Goal: Task Accomplishment & Management: Use online tool/utility

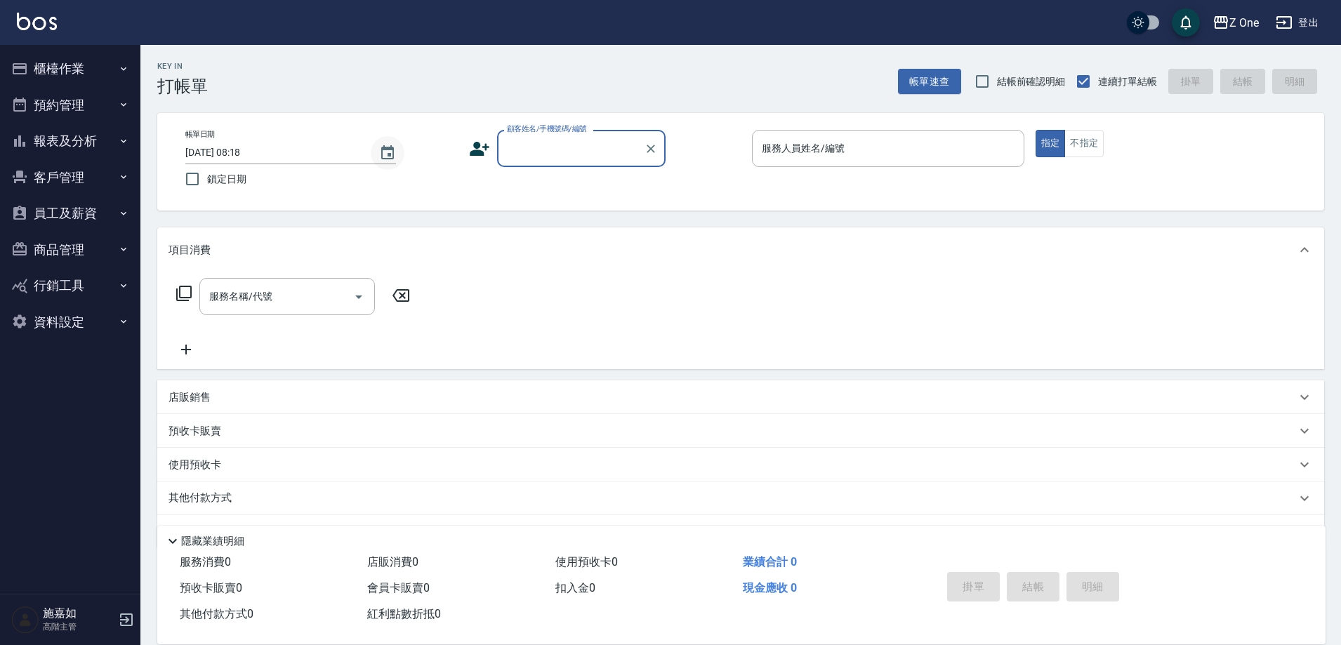
click at [388, 152] on icon "Choose date, selected date is 2025-09-24" at bounding box center [387, 153] width 17 height 17
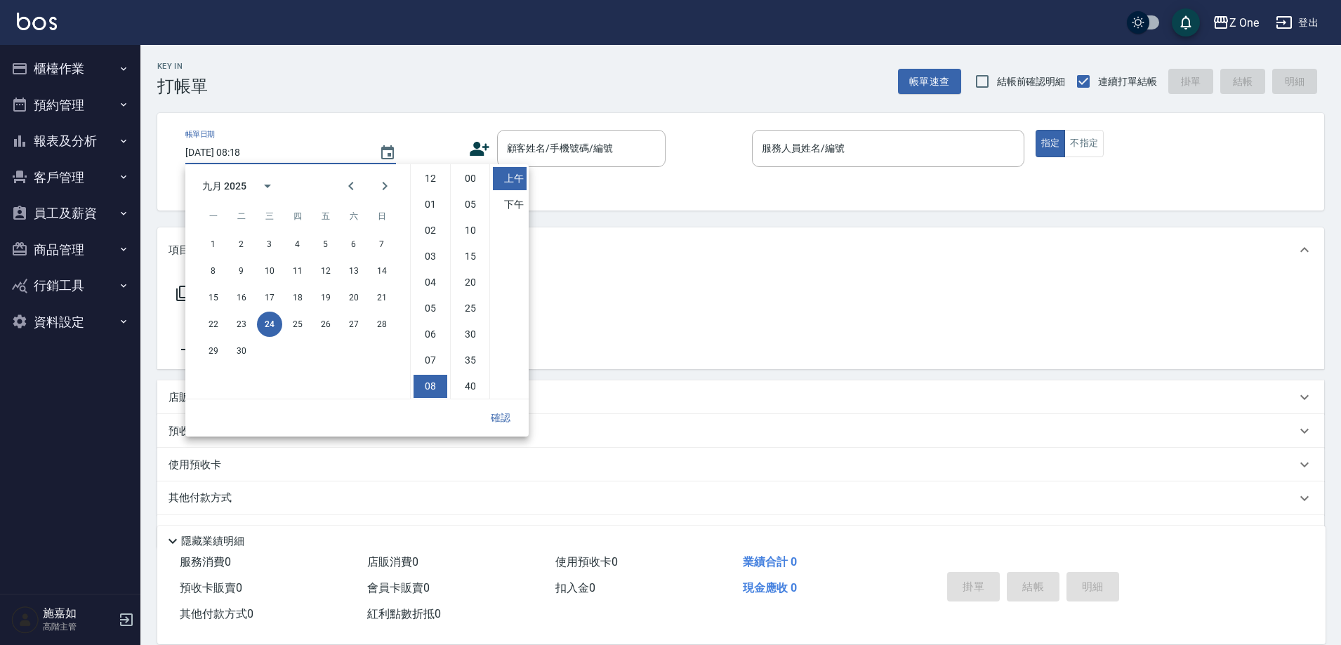
scroll to position [79, 0]
click at [242, 327] on button "23" at bounding box center [241, 324] width 25 height 25
type input "[DATE] 08:18"
click at [495, 420] on button "確認" at bounding box center [500, 418] width 45 height 26
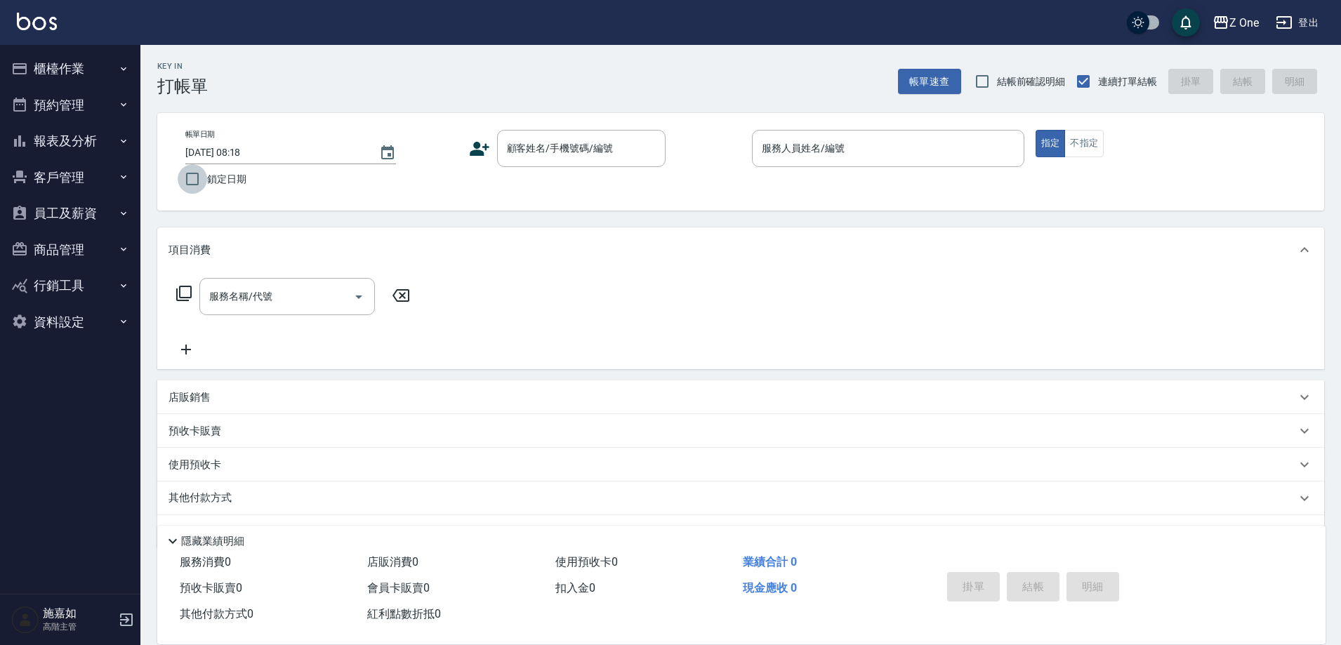
click at [190, 177] on input "鎖定日期" at bounding box center [192, 178] width 29 height 29
checkbox input "true"
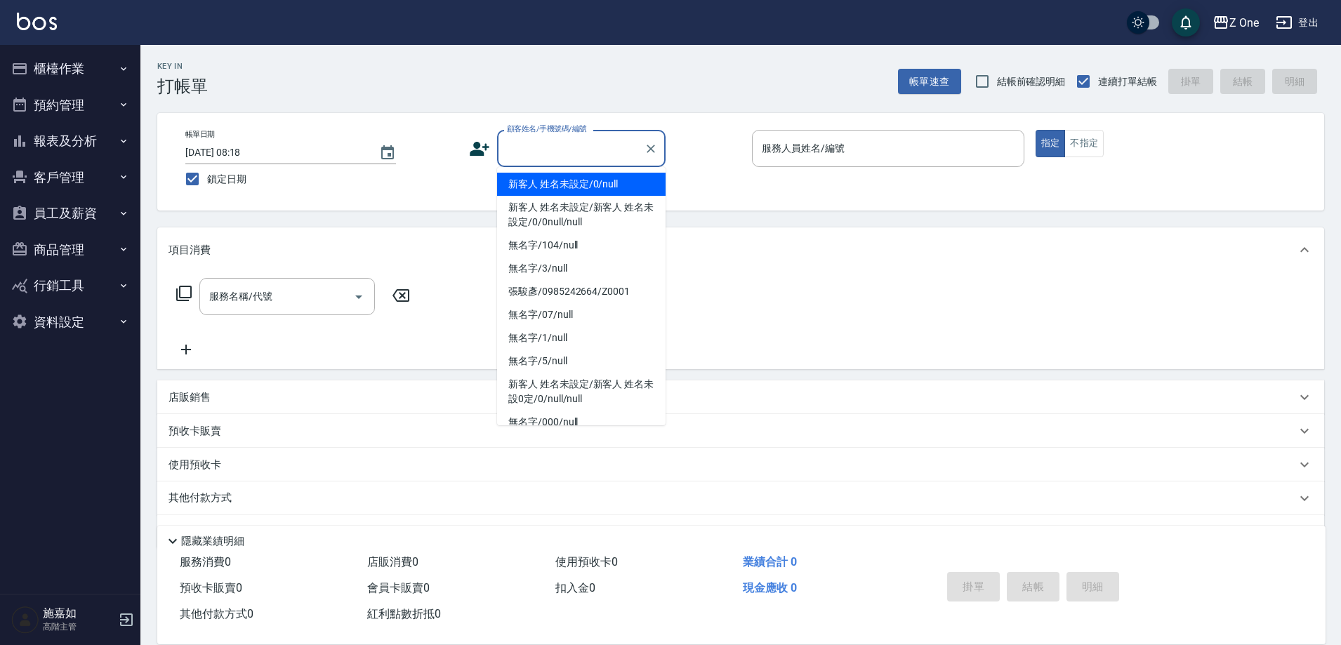
click at [605, 150] on input "顧客姓名/手機號碼/編號" at bounding box center [570, 148] width 135 height 25
type input "新客人 姓名未設定/0/null"
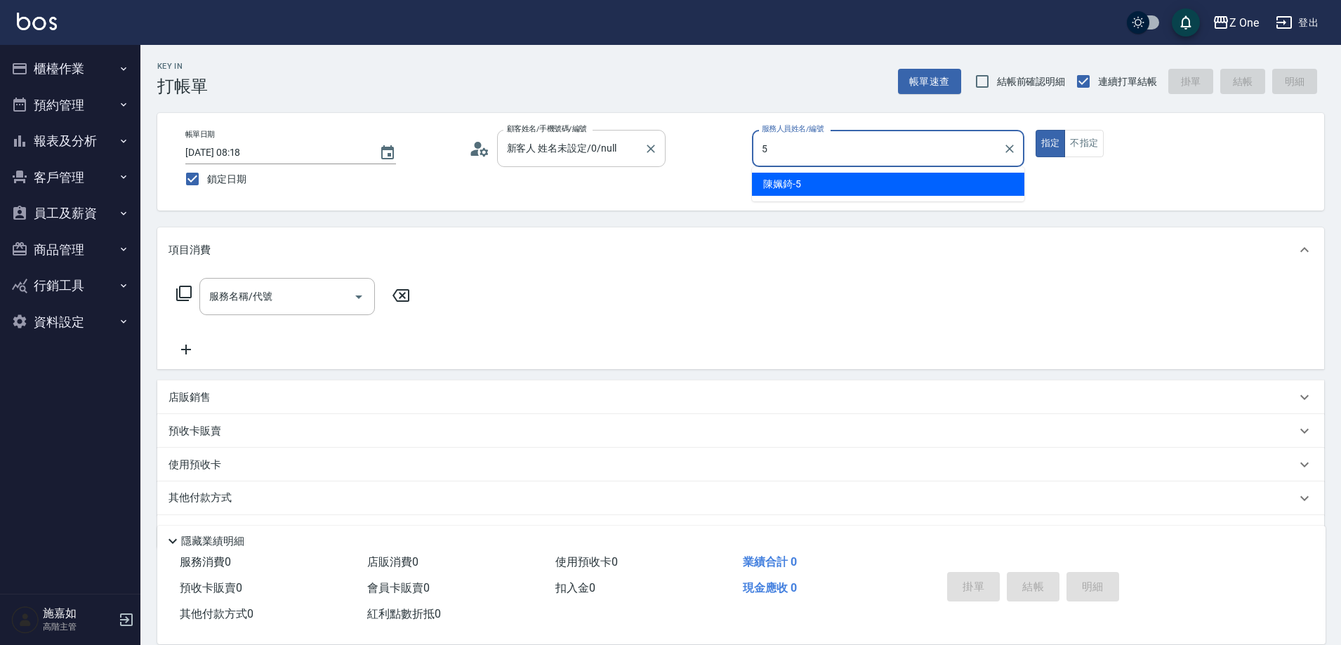
type input "陳姵錡-5"
type button "true"
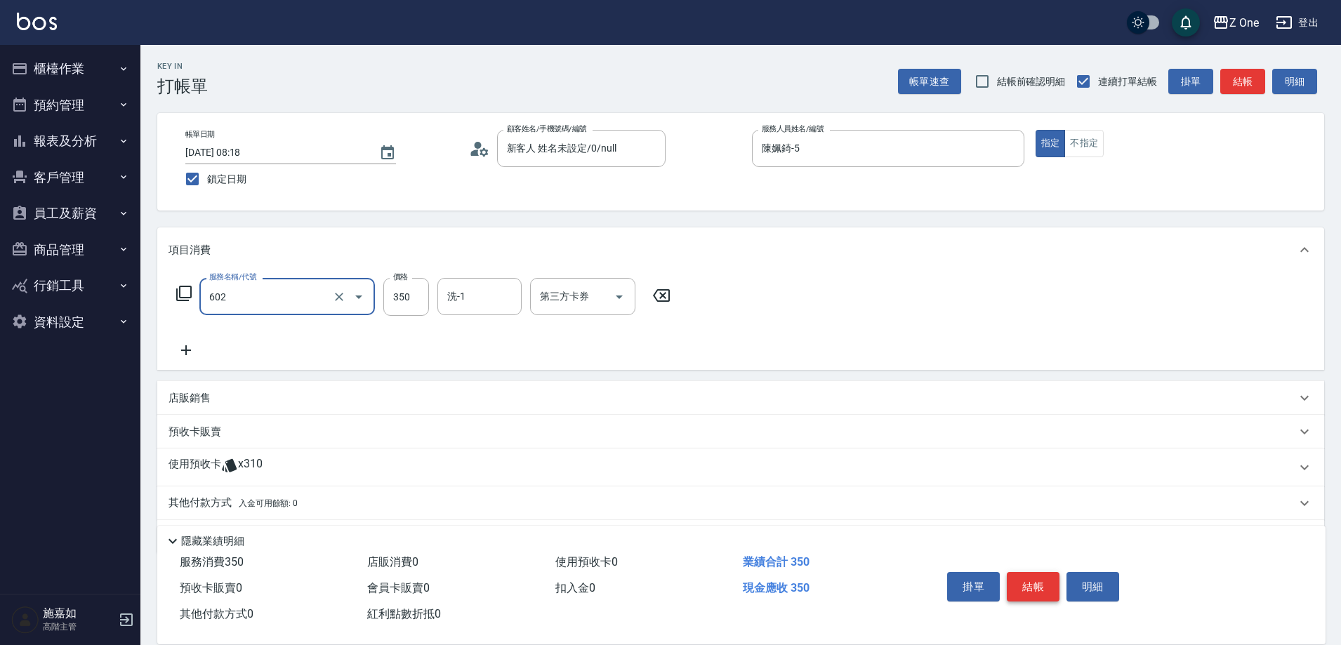
type input "Spa$300(602)"
click at [1034, 579] on button "結帳" at bounding box center [1033, 586] width 53 height 29
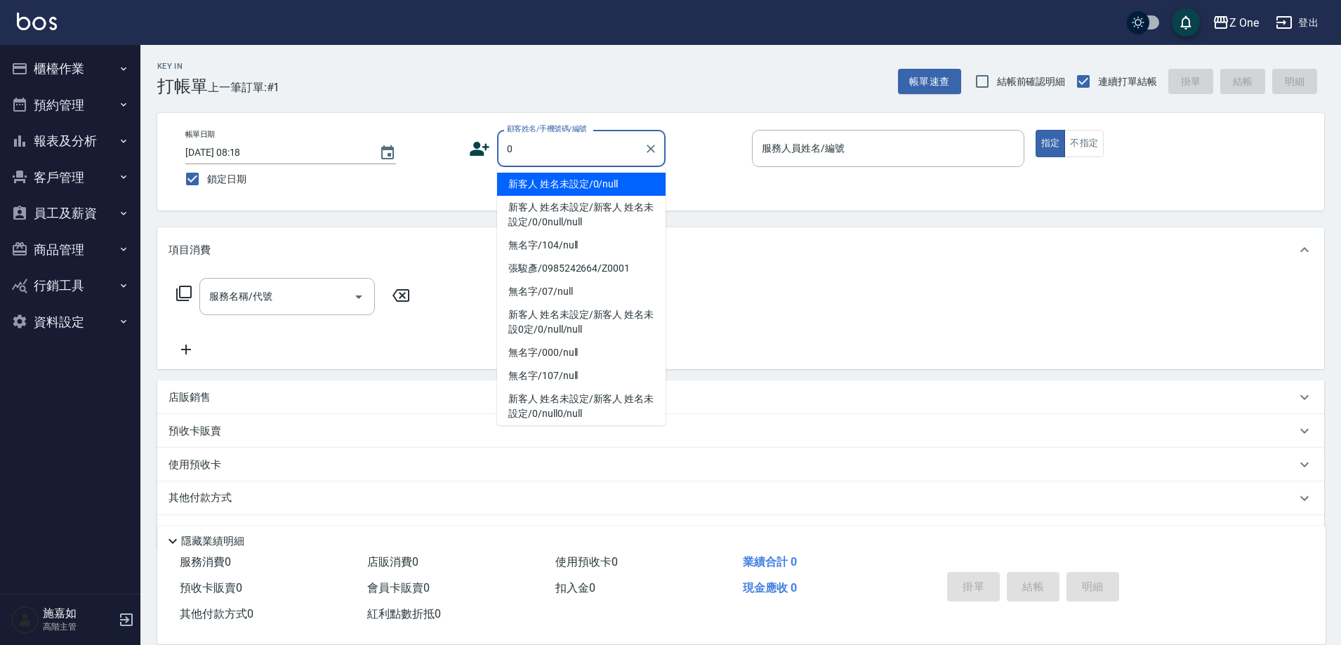
type input "新客人 姓名未設定/0/null"
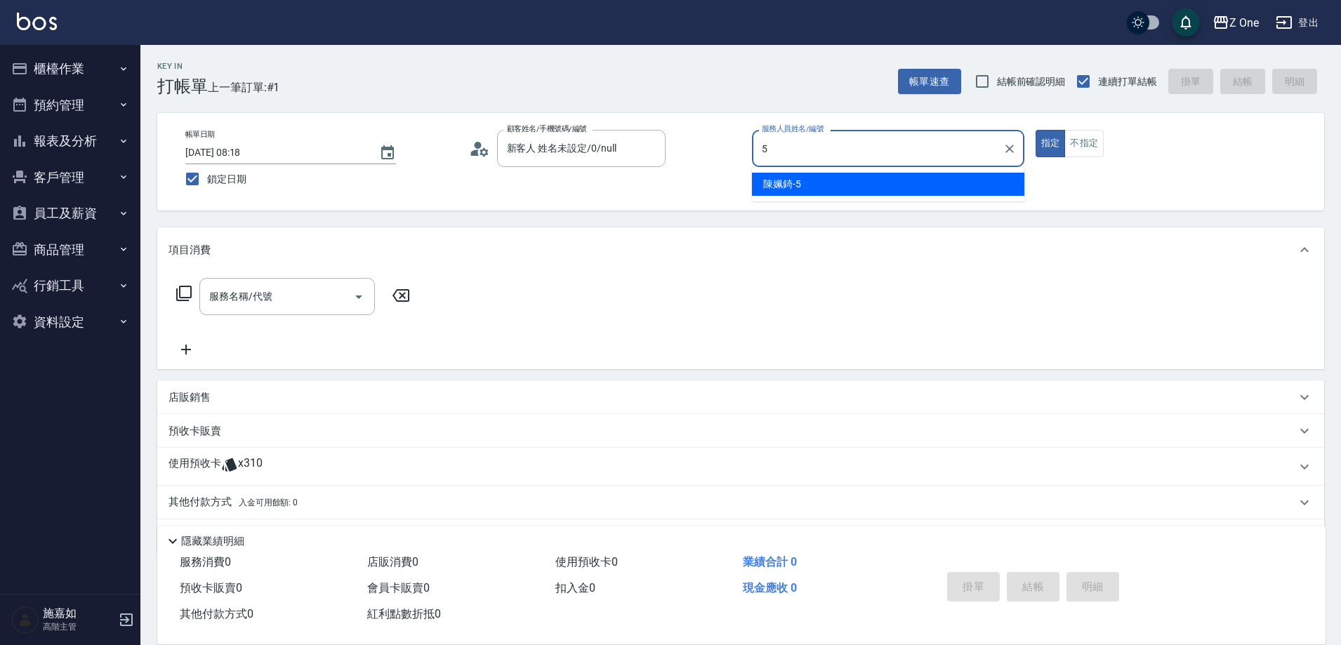
type input "陳姵錡-5"
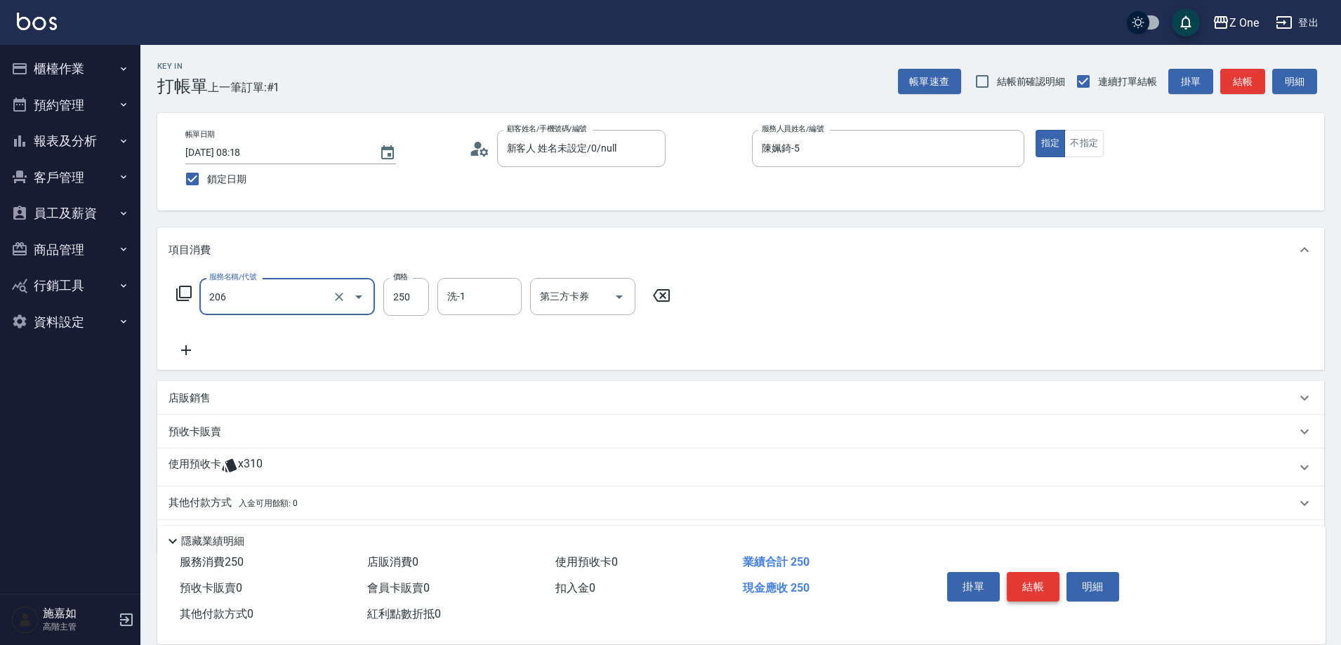
type input "剪髮$250(206)"
click at [1057, 586] on button "結帳" at bounding box center [1033, 586] width 53 height 29
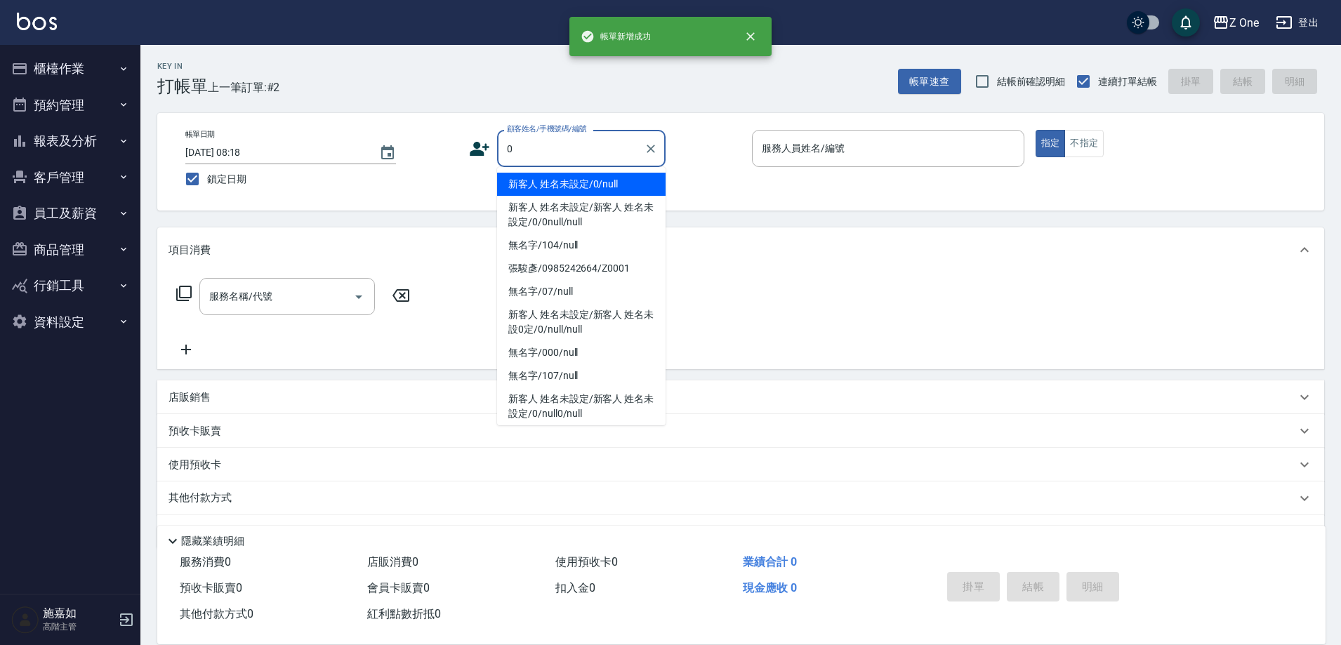
type input "新客人 姓名未設定/0/null"
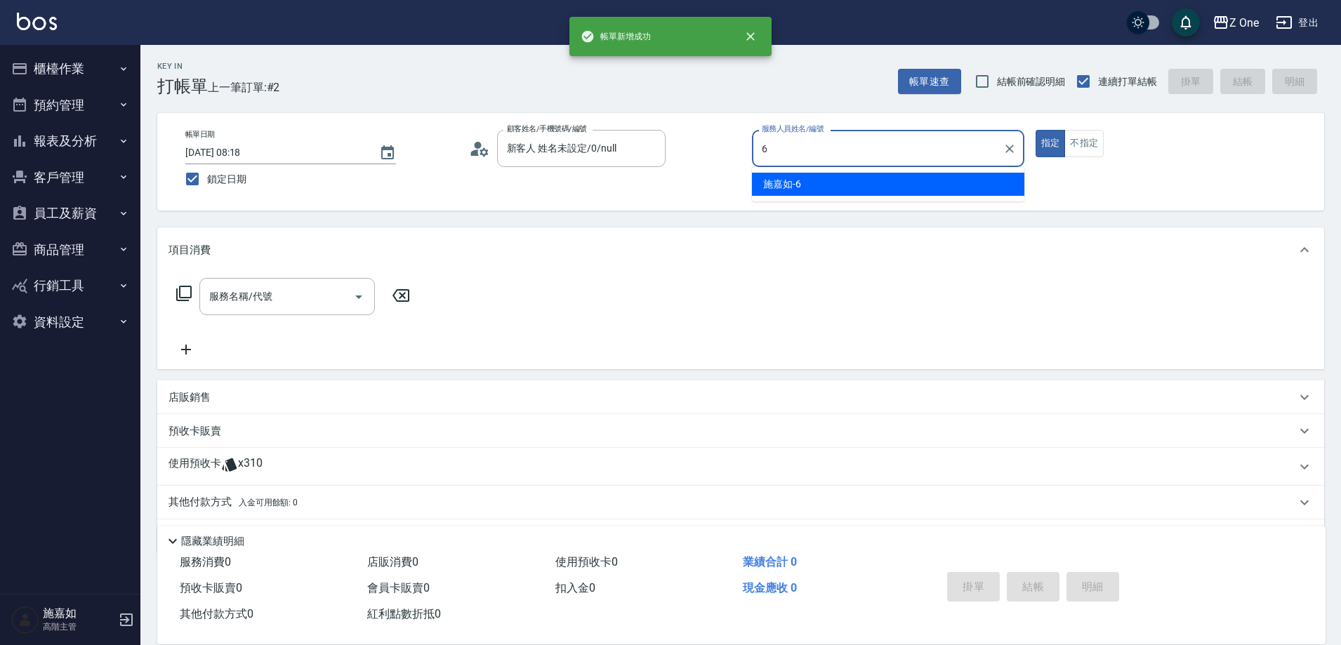
type input "施嘉如-6"
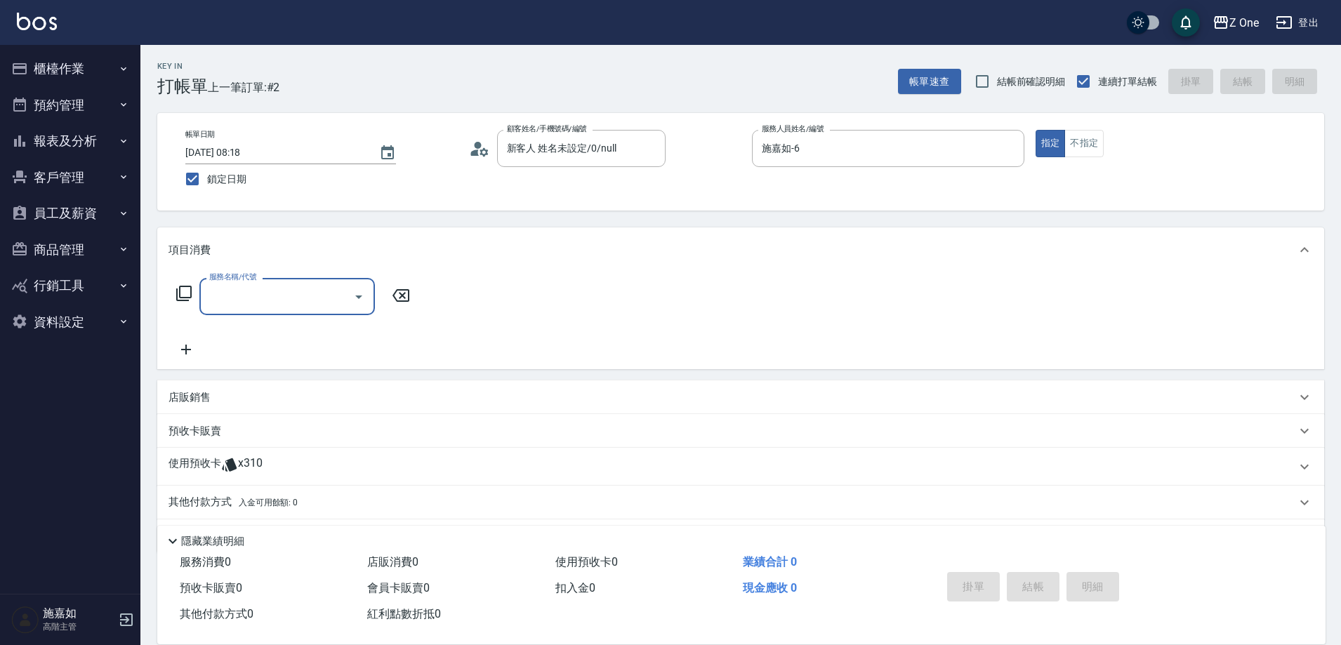
type input "6"
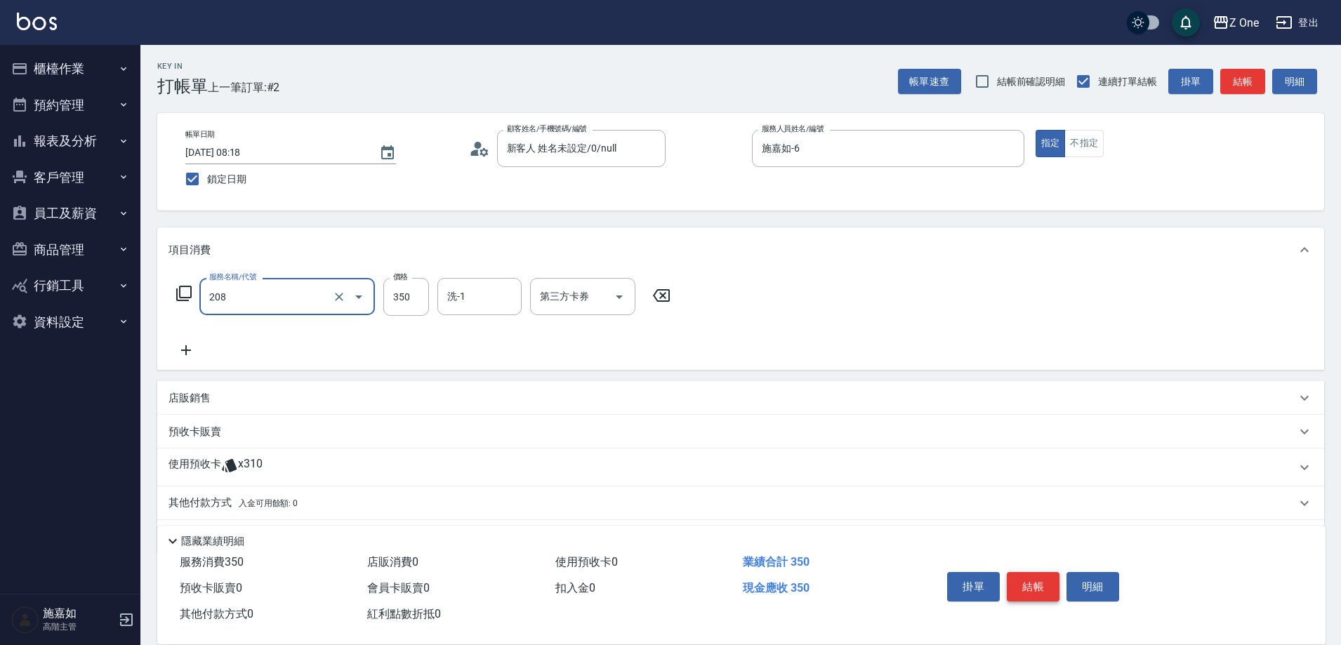
type input "剪髮$350(208)"
click at [1057, 586] on button "結帳" at bounding box center [1033, 586] width 53 height 29
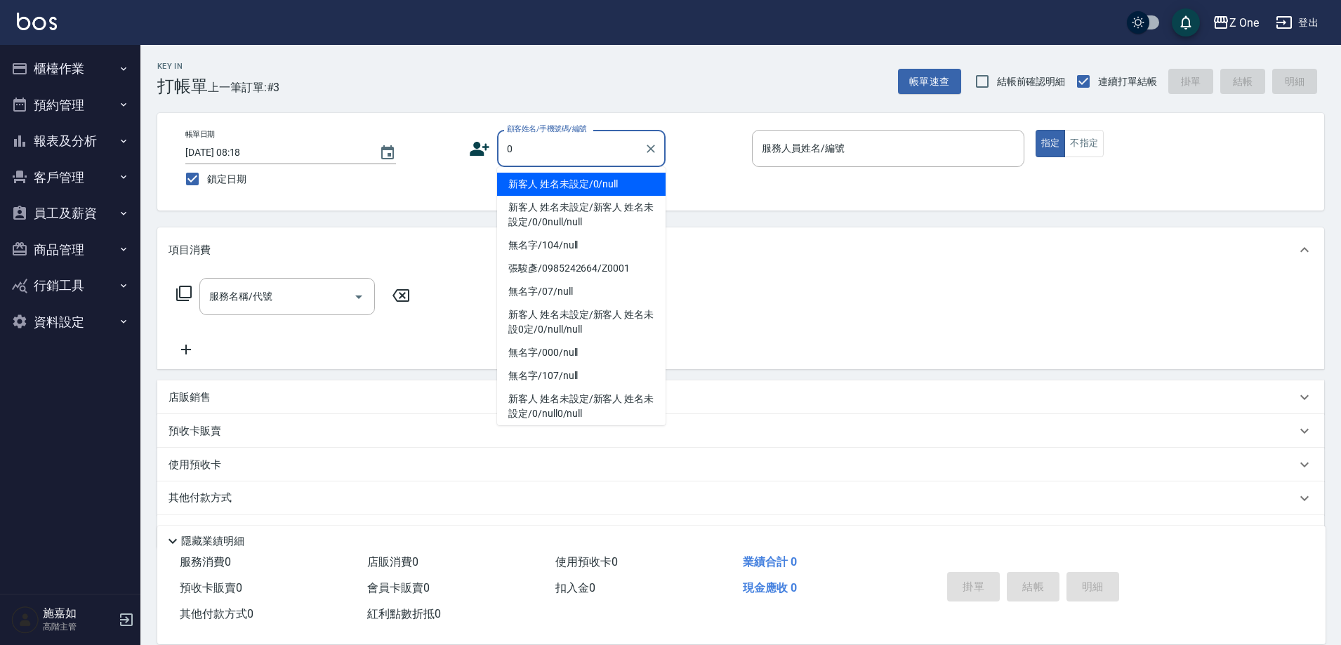
type input "新客人 姓名未設定/0/null"
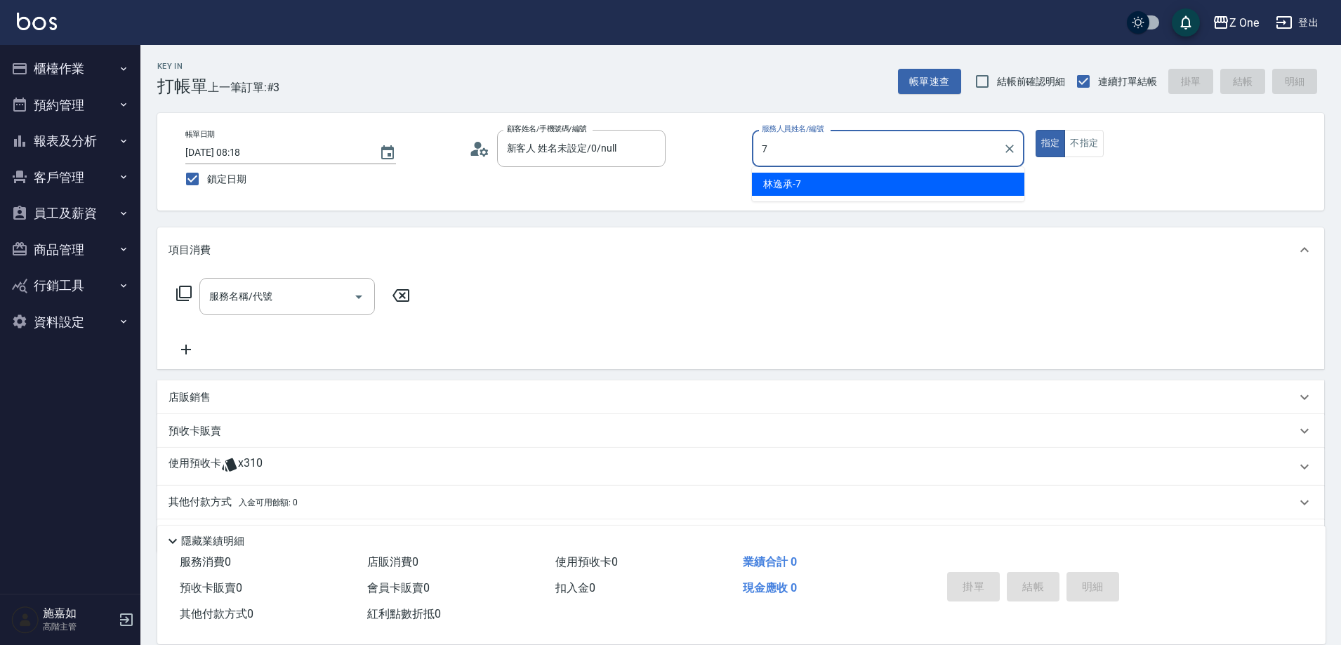
type input "[PERSON_NAME]-7"
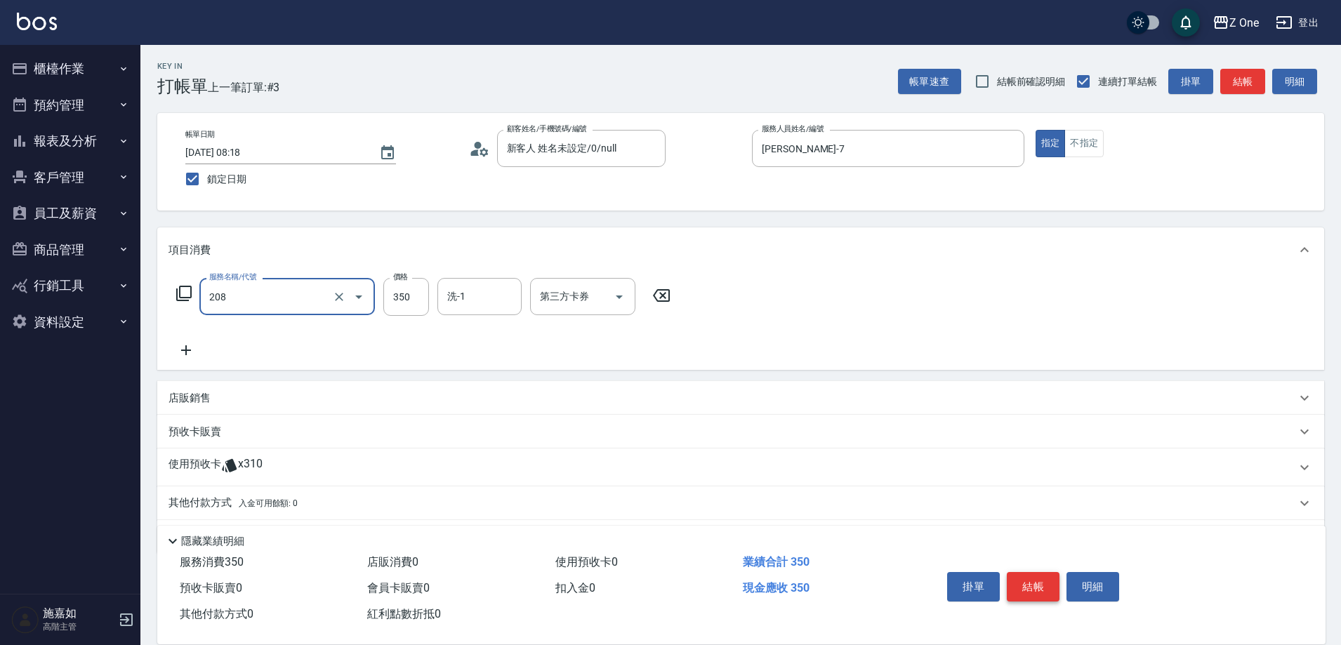
type input "剪髮$350(208)"
click at [1032, 580] on button "結帳" at bounding box center [1033, 586] width 53 height 29
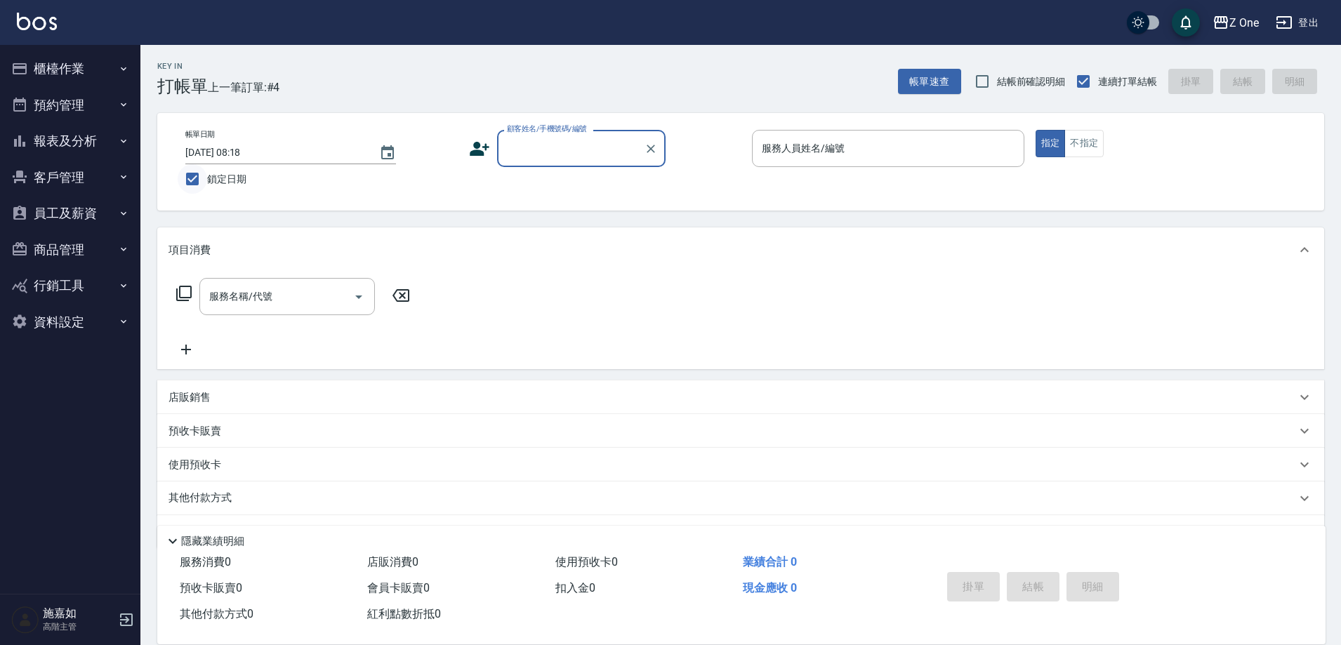
click at [190, 180] on input "鎖定日期" at bounding box center [192, 178] width 29 height 29
checkbox input "false"
type input "[DATE] 08:20"
click at [123, 138] on icon "button" at bounding box center [123, 141] width 11 height 11
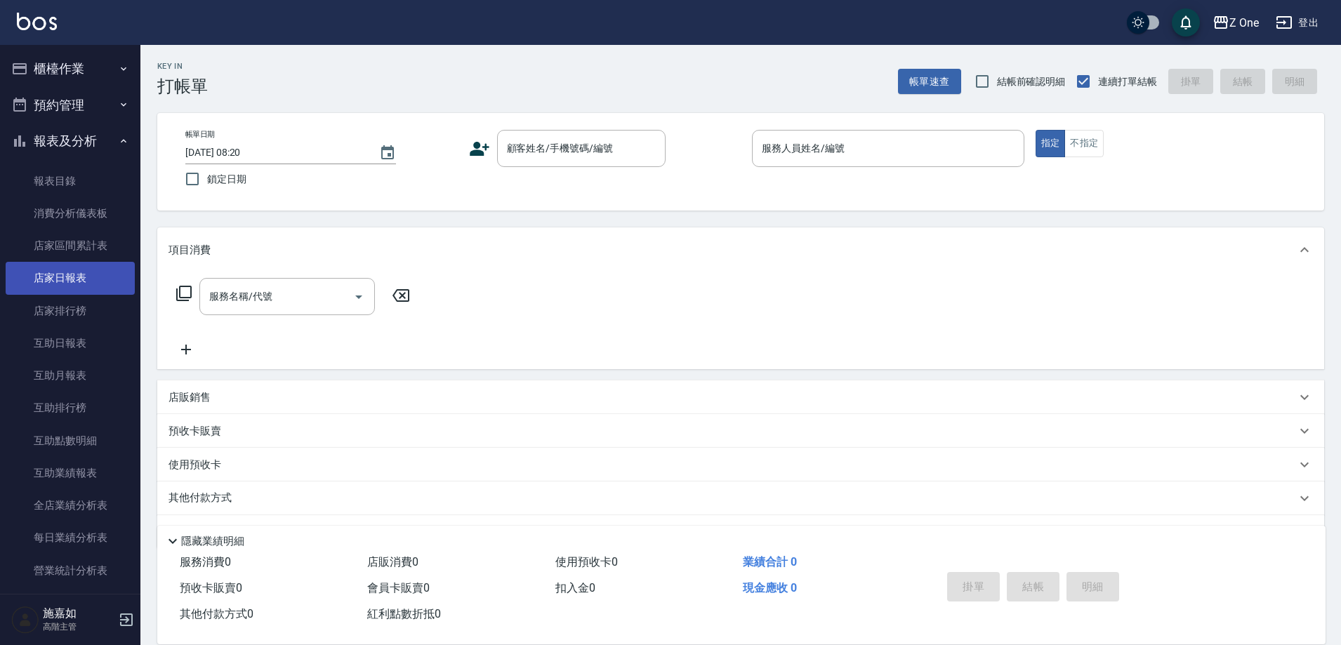
click at [102, 279] on link "店家日報表" at bounding box center [70, 278] width 129 height 32
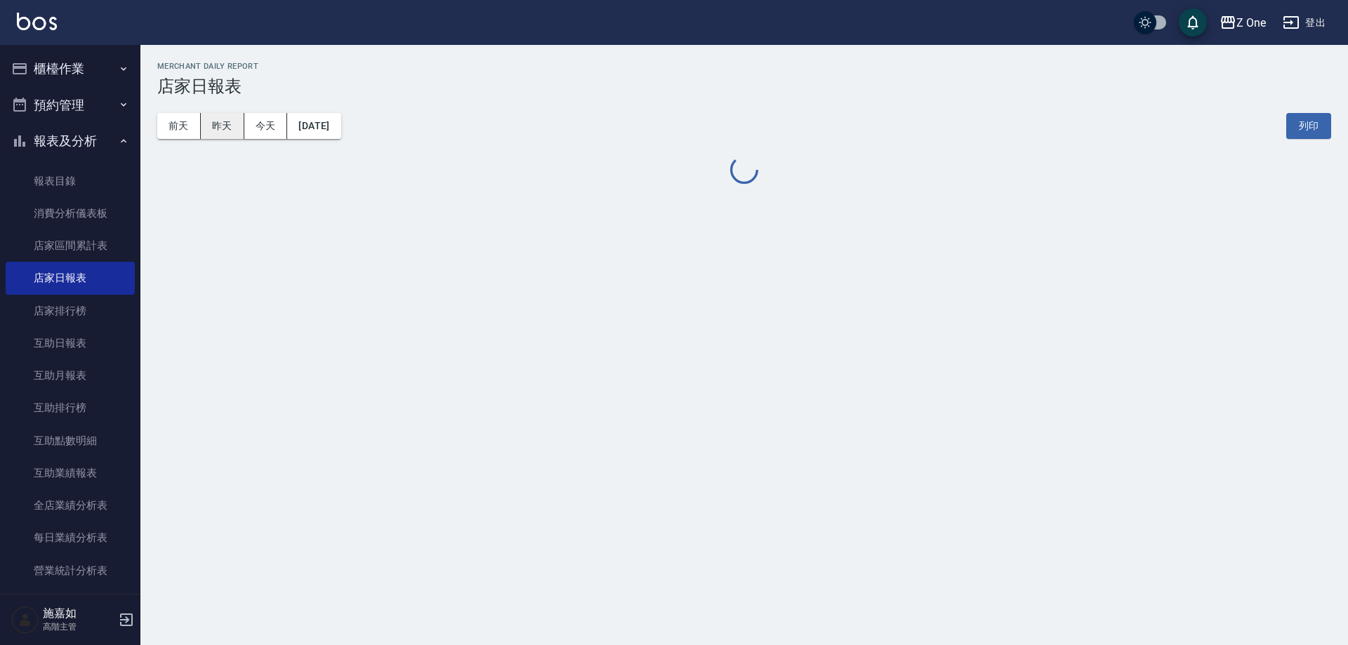
click at [216, 123] on button "昨天" at bounding box center [223, 126] width 44 height 26
